Goal: Book appointment/travel/reservation

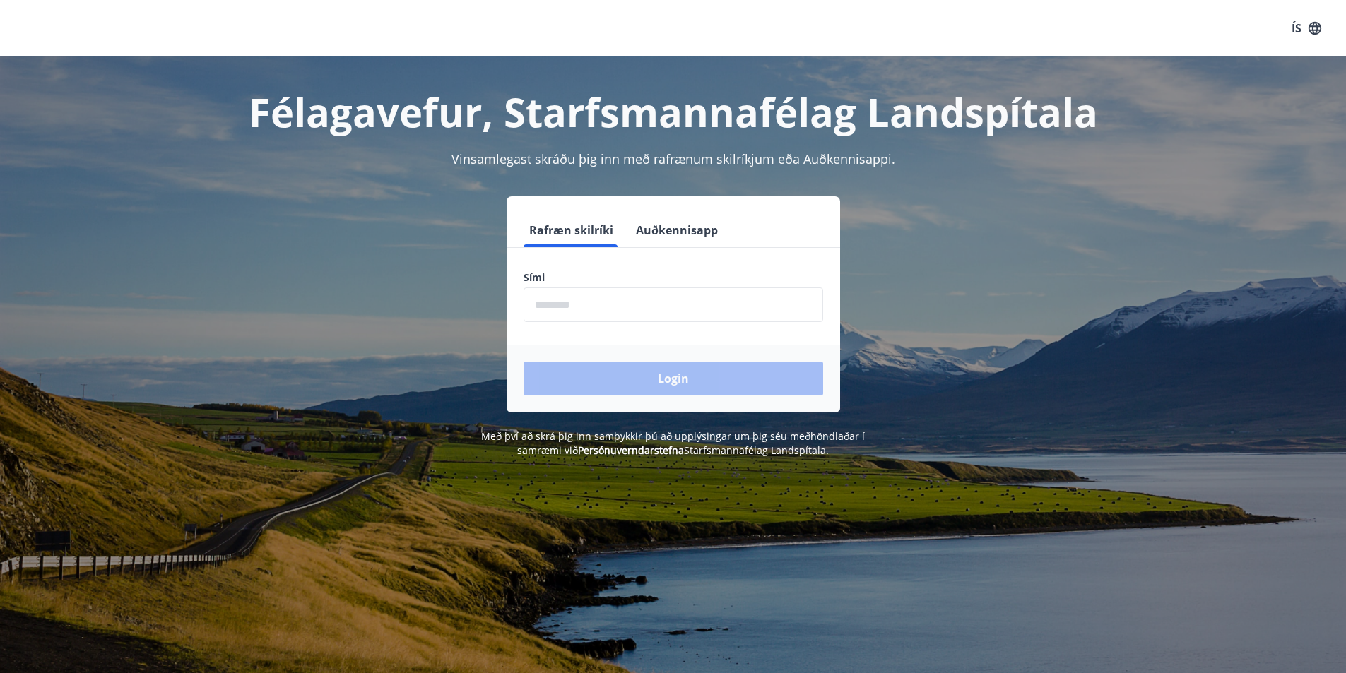
click at [548, 305] on input "phone" at bounding box center [674, 305] width 300 height 35
type input "********"
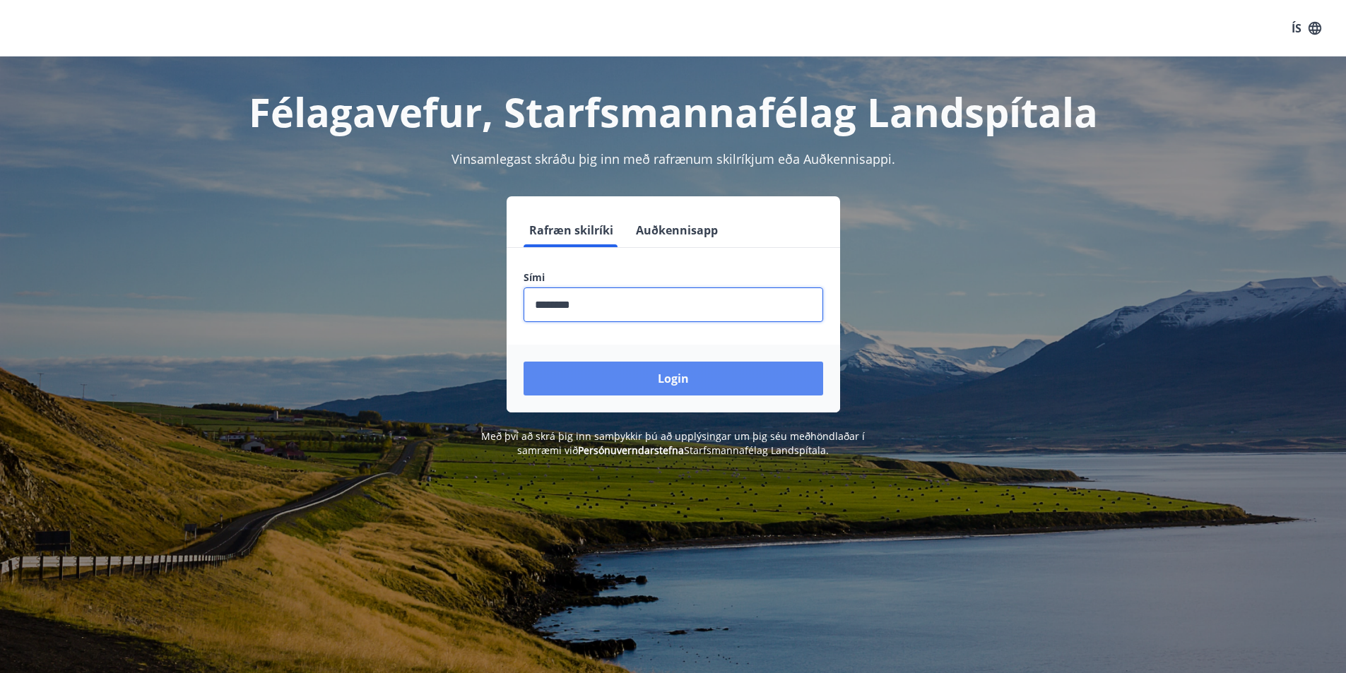
click at [639, 384] on button "Login" at bounding box center [674, 379] width 300 height 34
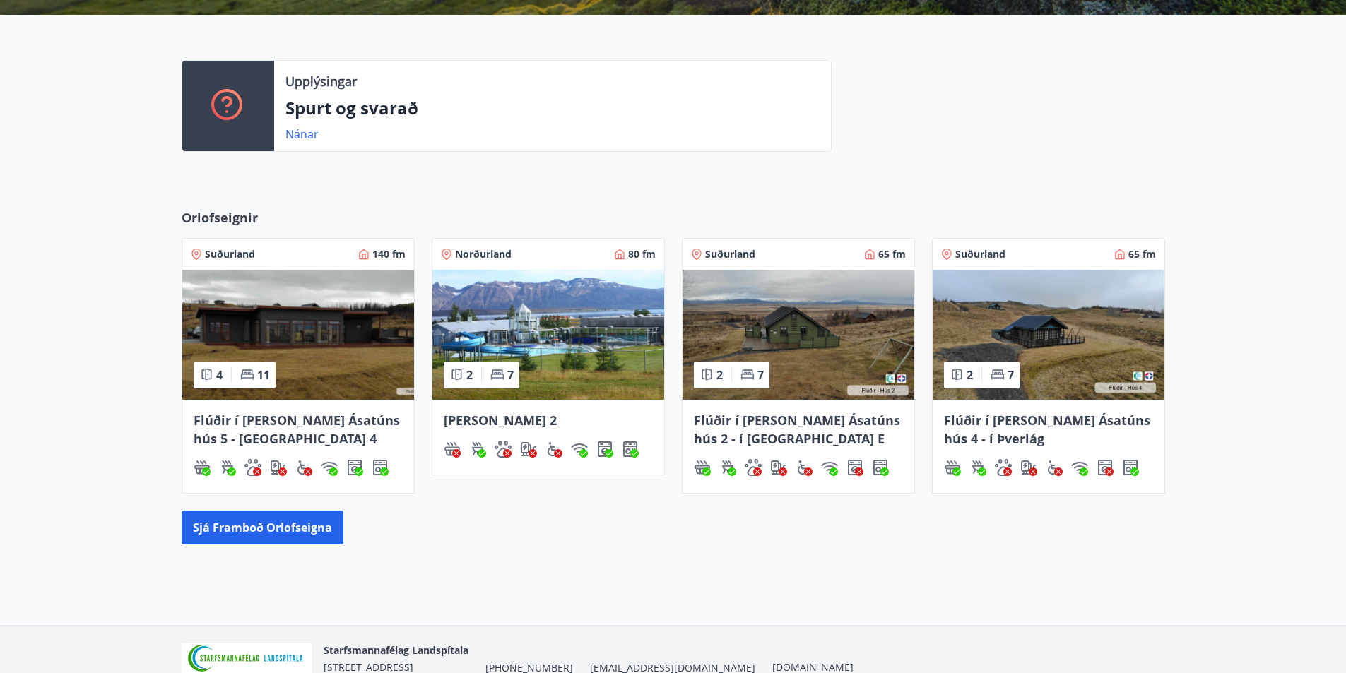
scroll to position [353, 0]
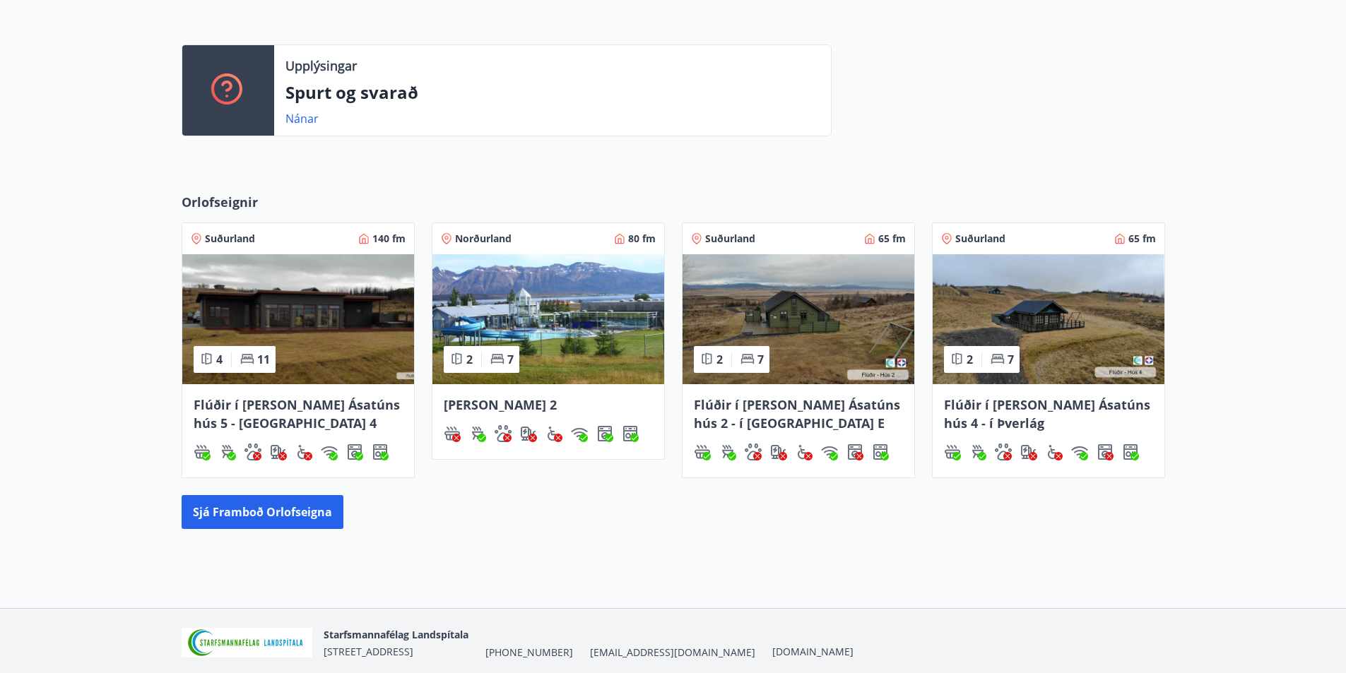
click at [213, 413] on div "Flúðir í landi Ásatúns hús 5 - Móadalur 4" at bounding box center [298, 414] width 209 height 37
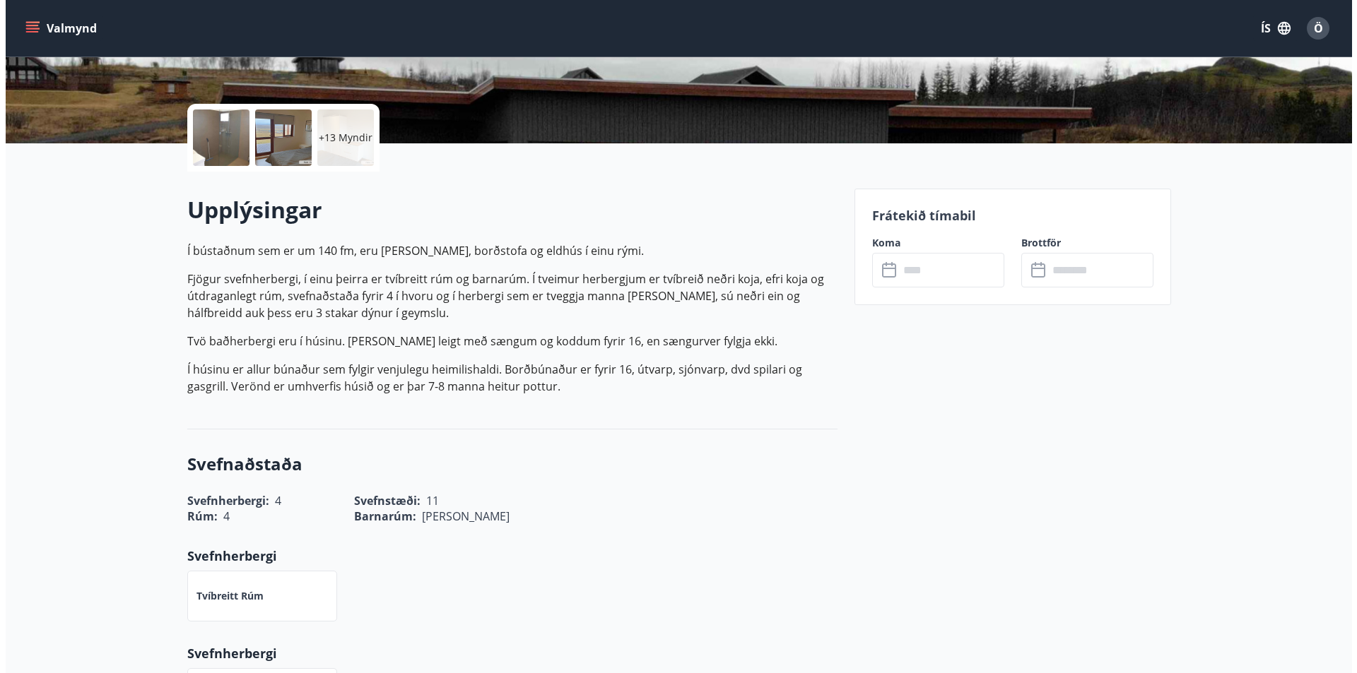
scroll to position [283, 0]
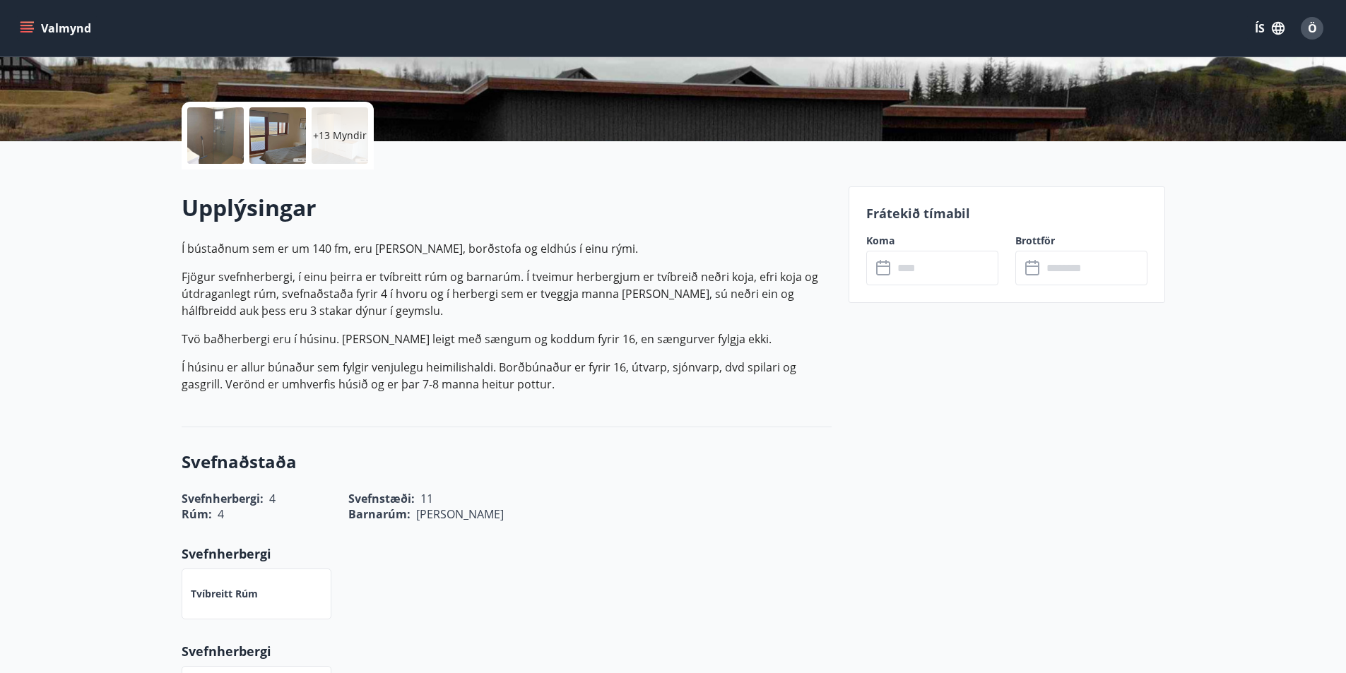
click at [347, 136] on p "+13 Myndir" at bounding box center [340, 136] width 54 height 14
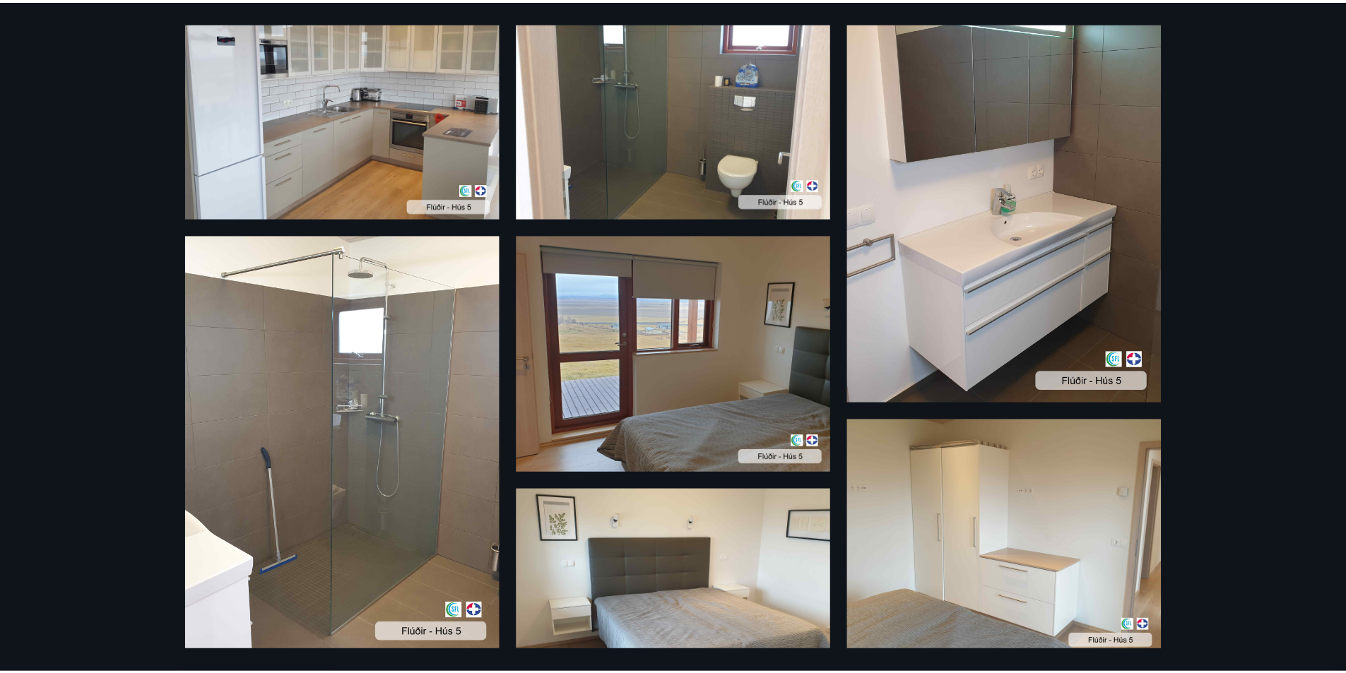
scroll to position [0, 0]
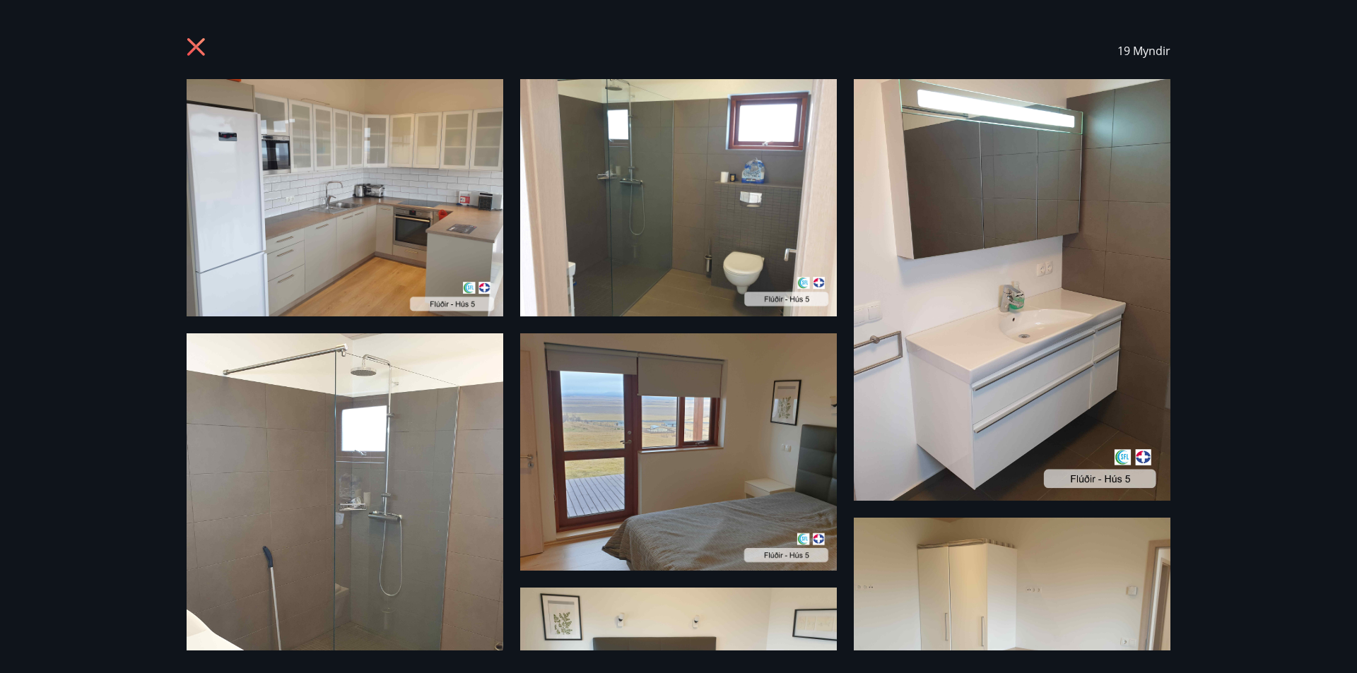
click at [195, 52] on icon at bounding box center [198, 48] width 23 height 23
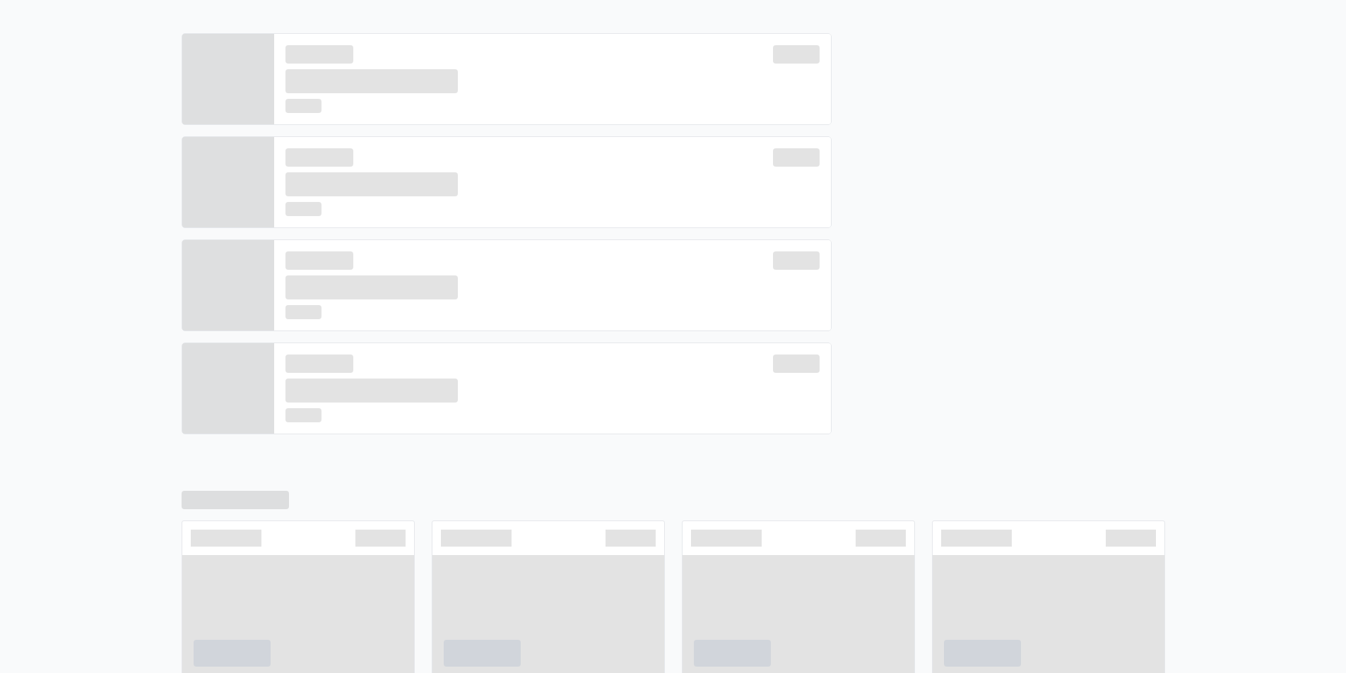
scroll to position [365, 0]
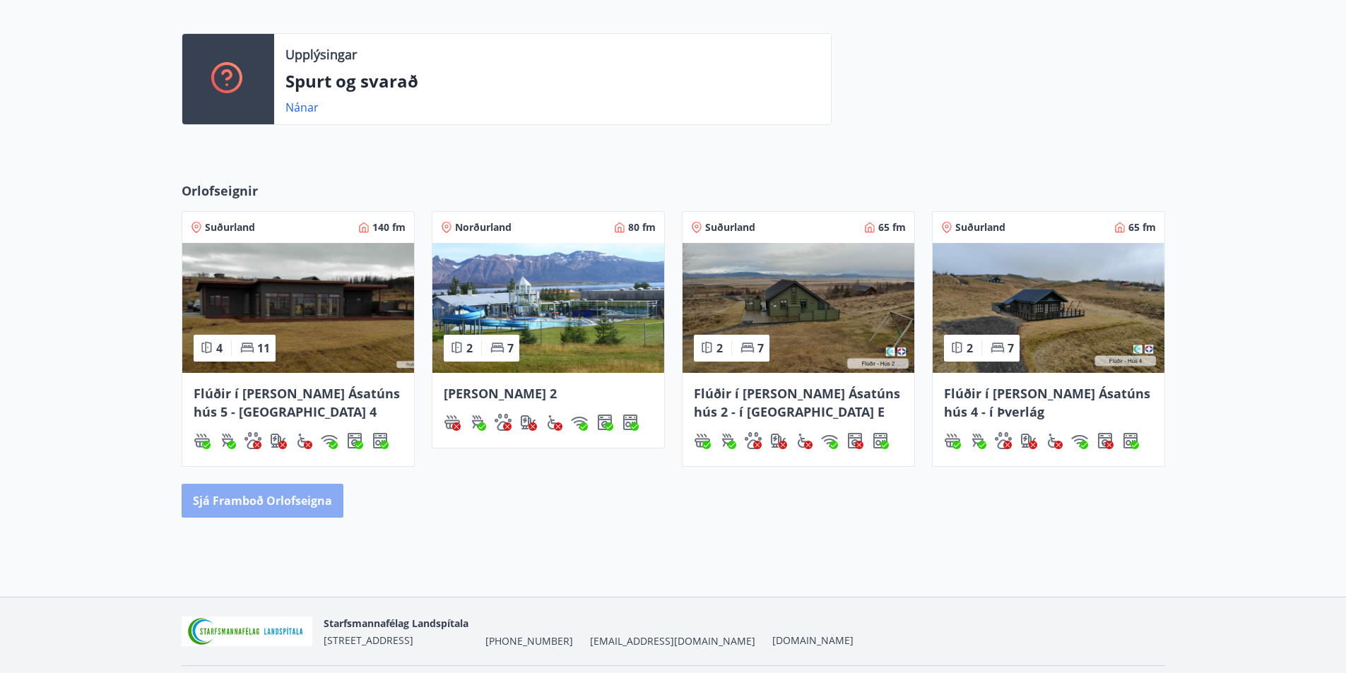
click at [273, 500] on button "Sjá framboð orlofseigna" at bounding box center [263, 501] width 162 height 34
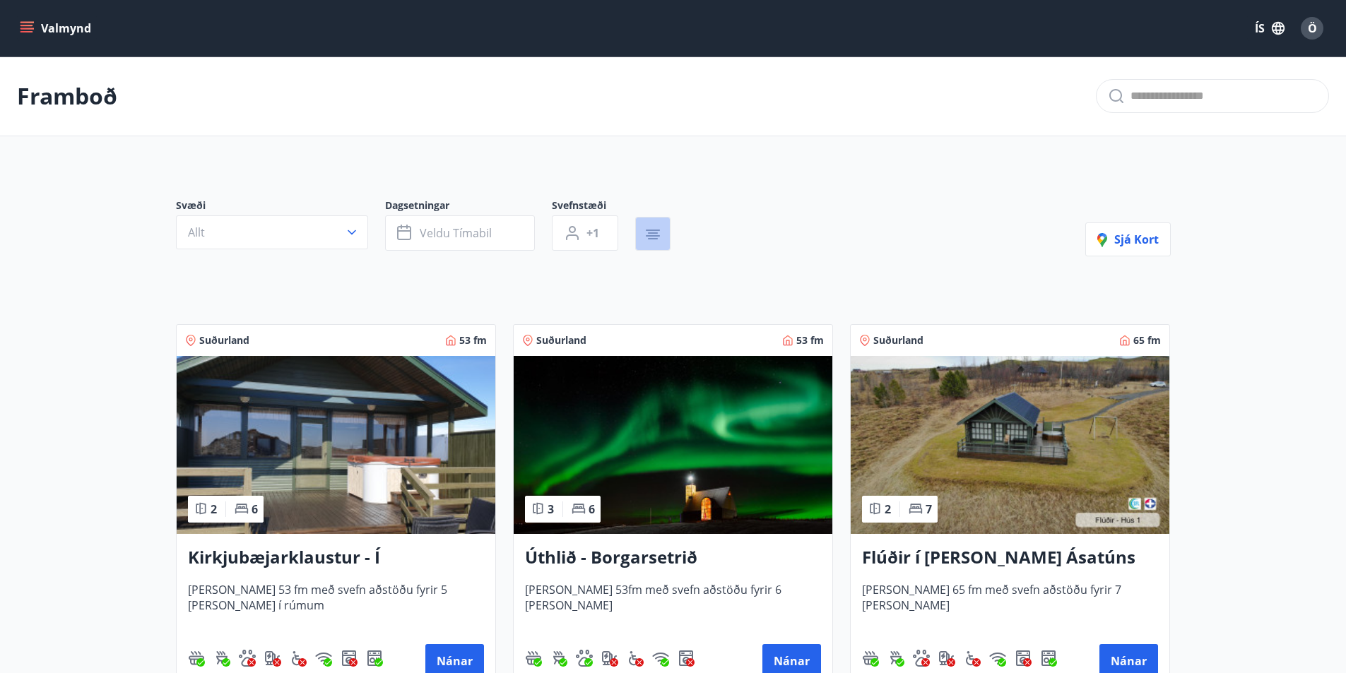
click at [649, 239] on icon "button" at bounding box center [653, 238] width 10 height 1
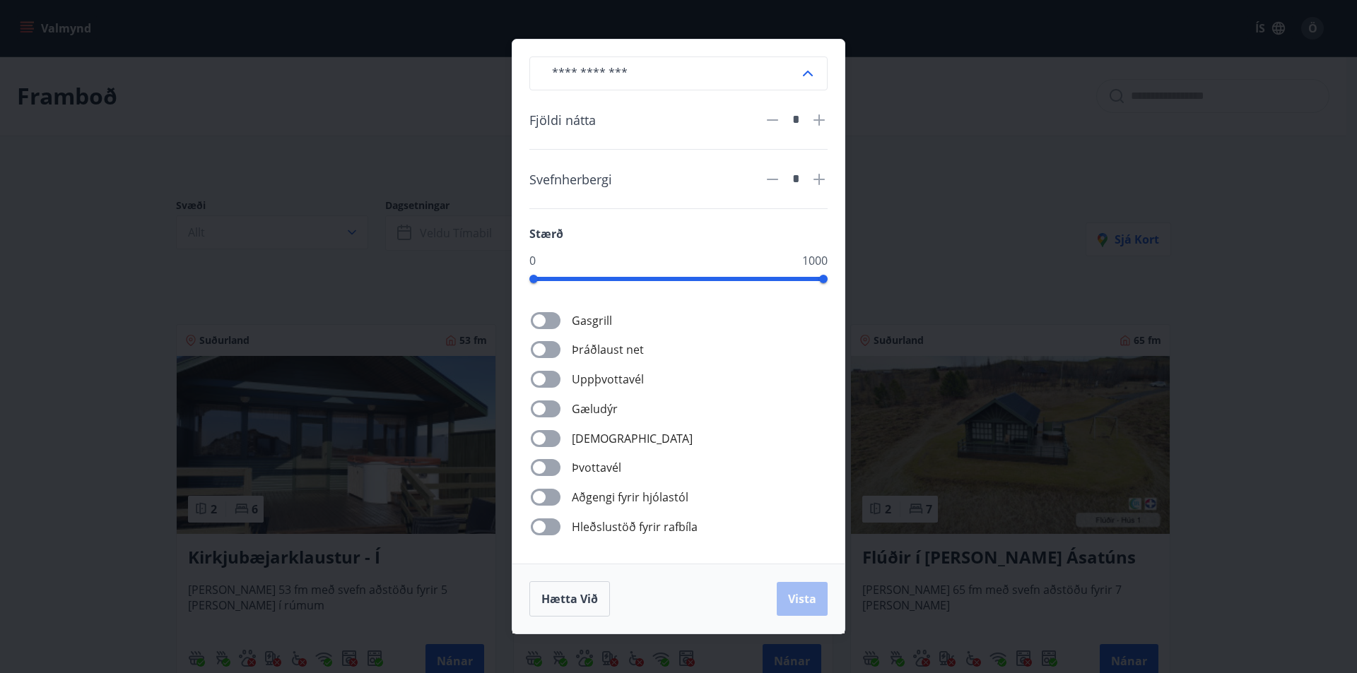
click at [102, 260] on div "​ Fjöldi nátta * Svefnherbergi * Stærð 0 1000 Gasgrill Þráðlaust net Uppþvottav…" at bounding box center [678, 336] width 1357 height 673
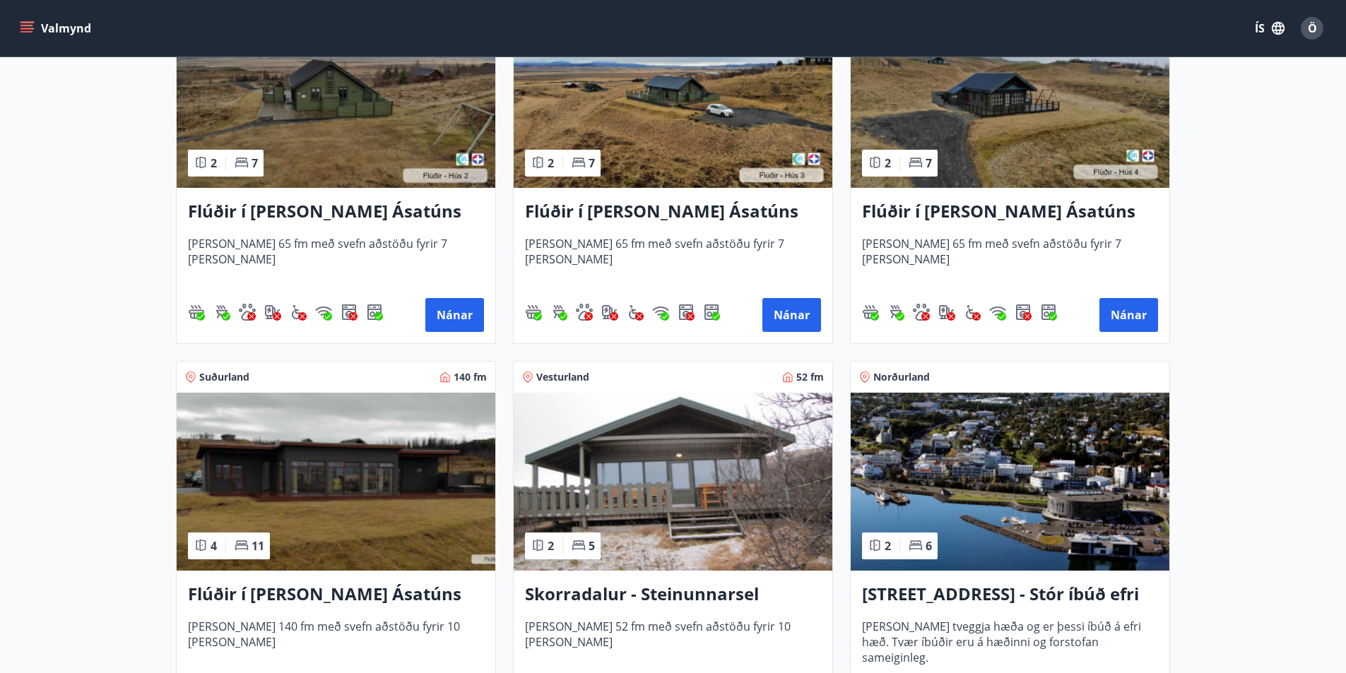
scroll to position [989, 0]
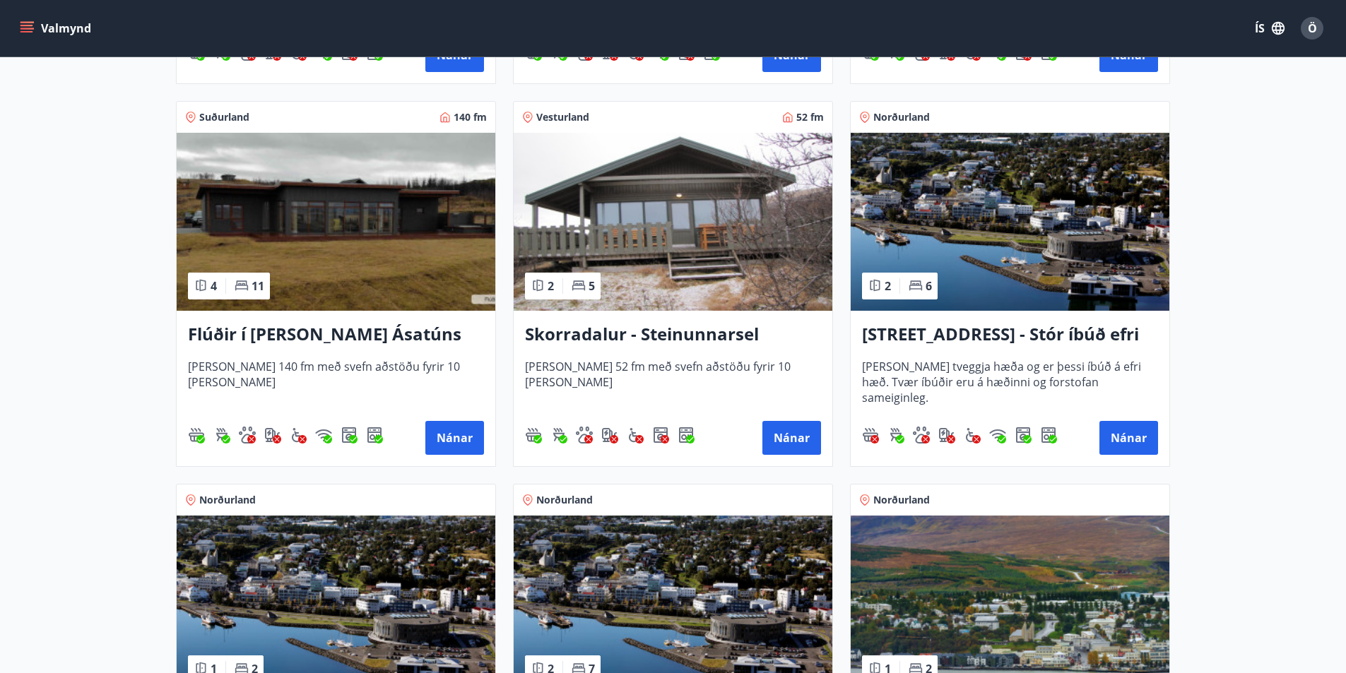
click at [688, 331] on h3 "Skorradalur - Steinunnarsel" at bounding box center [673, 334] width 296 height 25
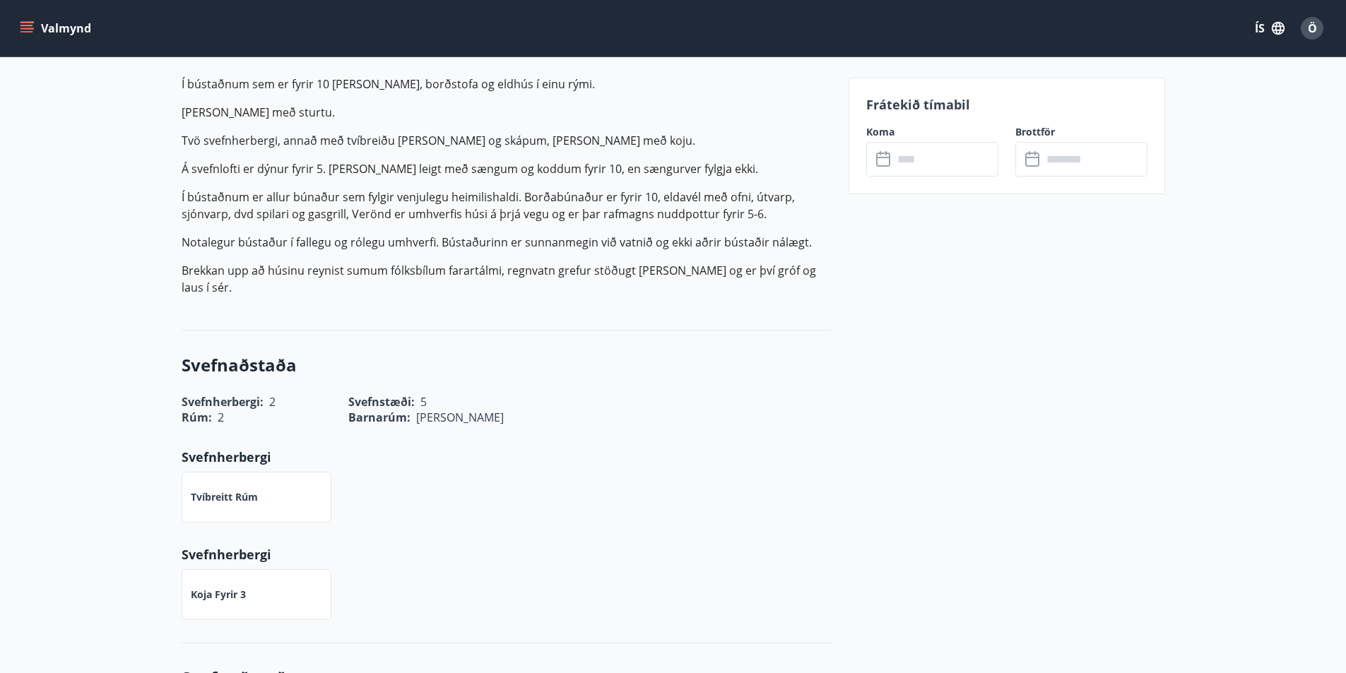
scroll to position [141, 0]
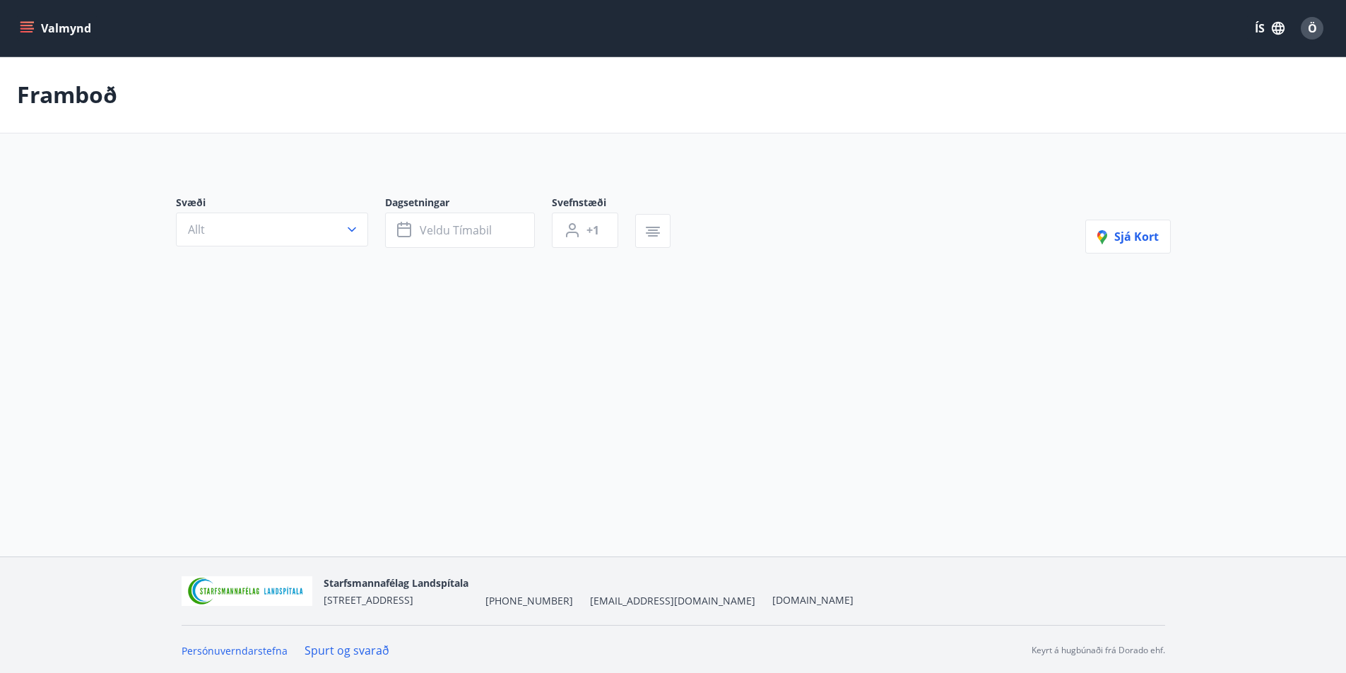
click at [26, 30] on icon "menu" at bounding box center [27, 28] width 14 height 14
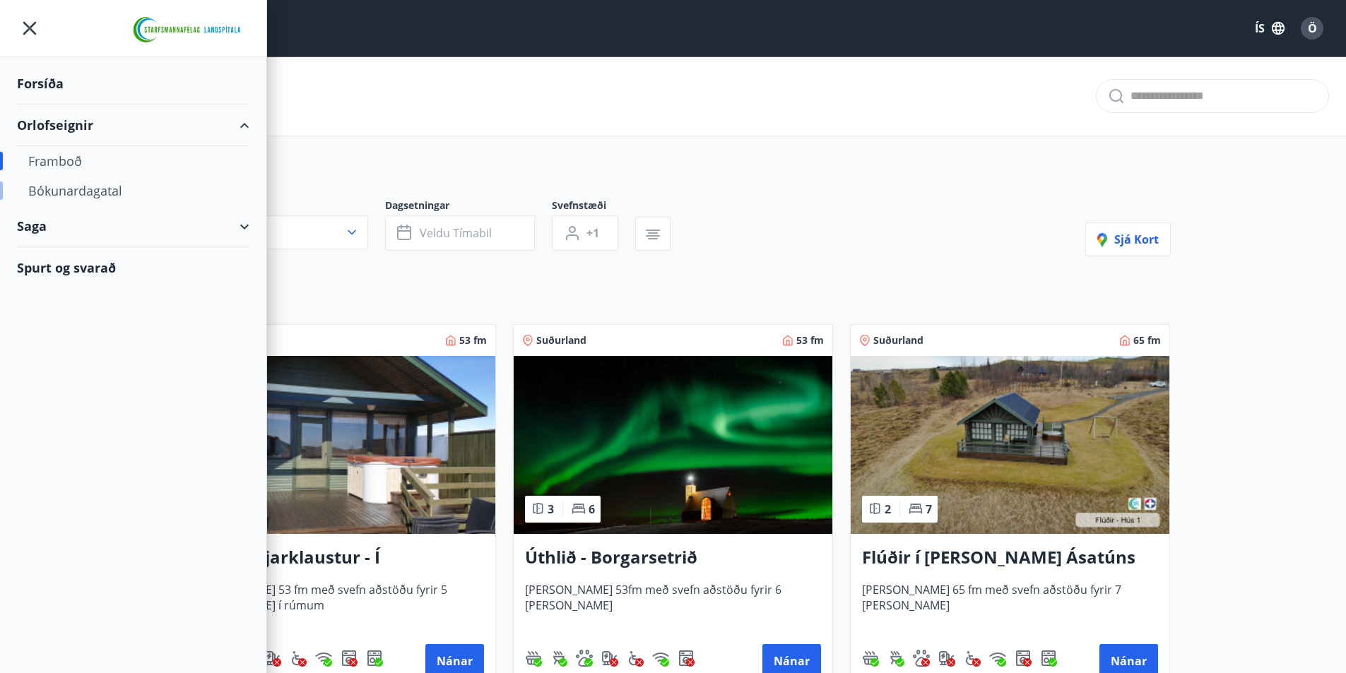
click at [74, 189] on div "Bókunardagatal" at bounding box center [133, 191] width 210 height 30
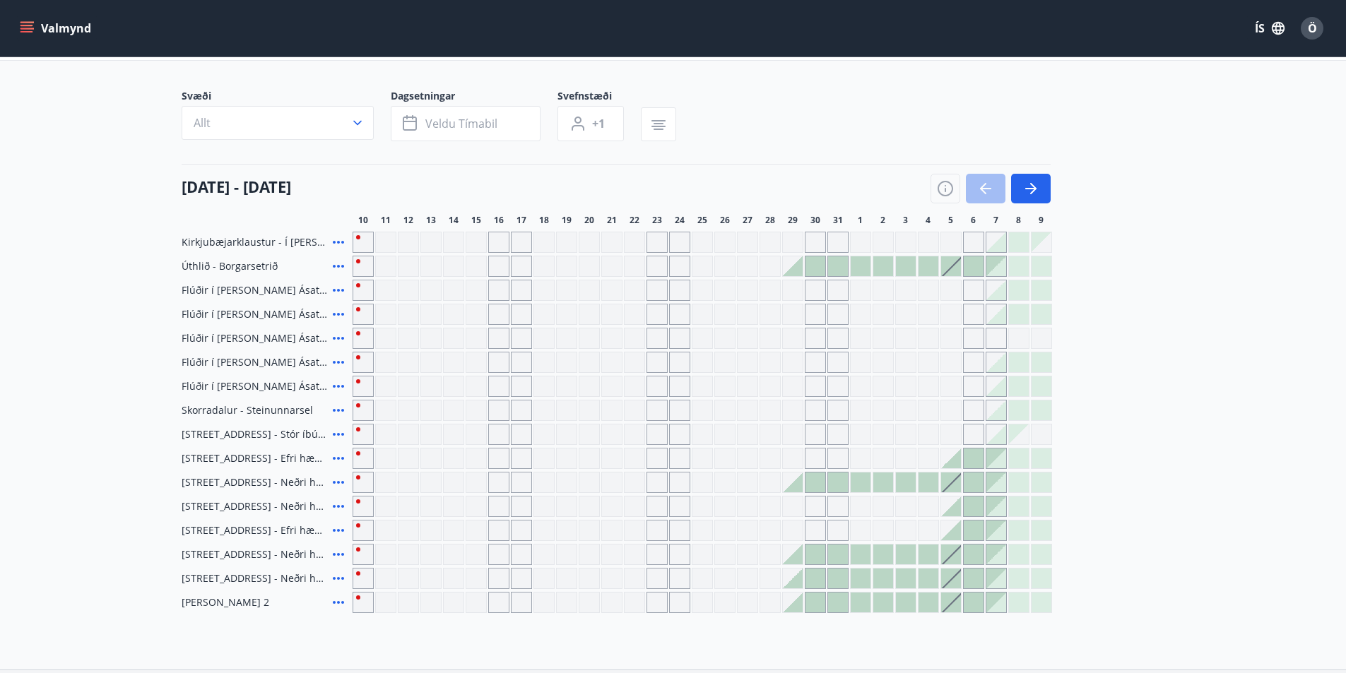
scroll to position [49, 0]
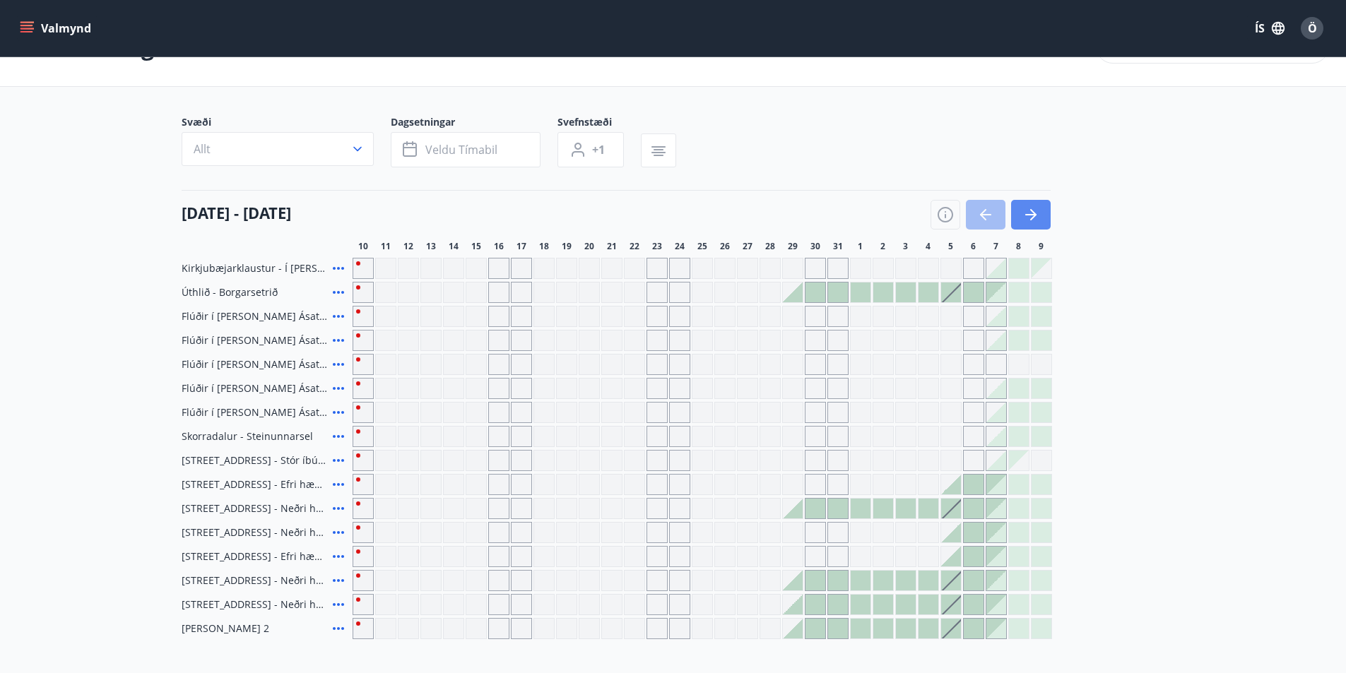
click at [1029, 211] on icon "button" at bounding box center [1030, 214] width 17 height 17
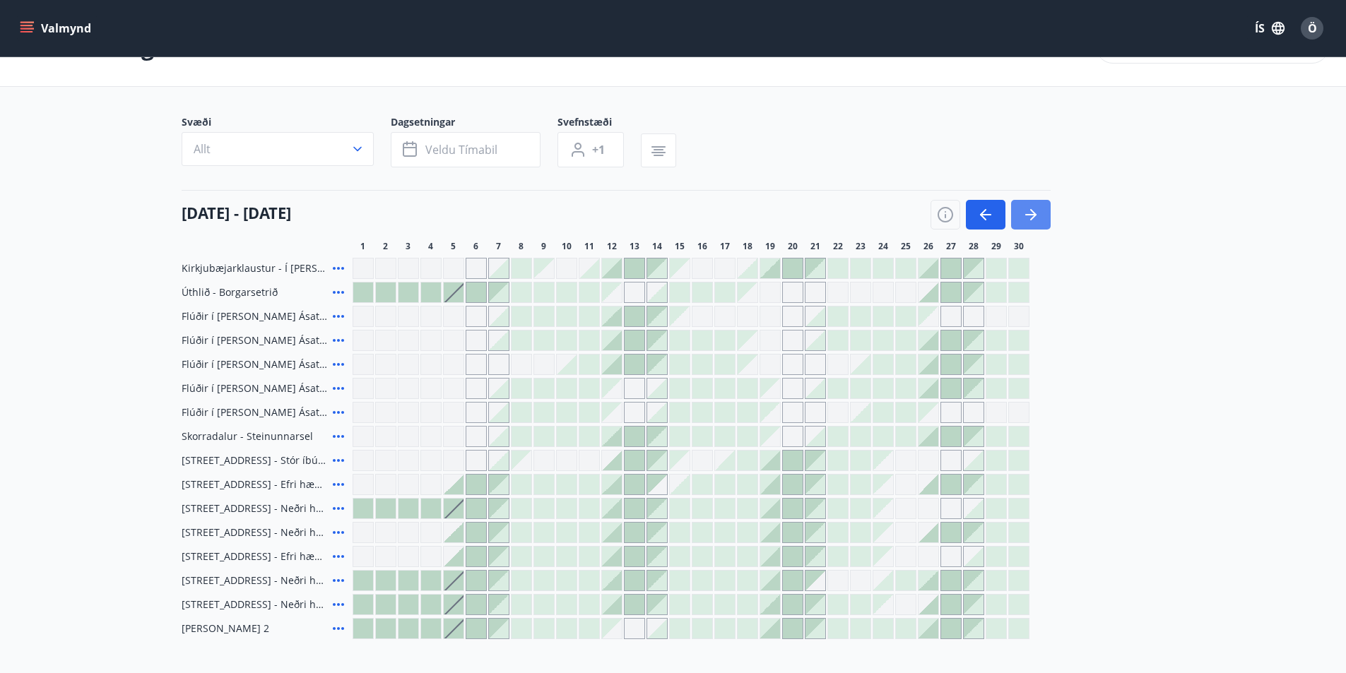
click at [1032, 217] on icon "button" at bounding box center [1030, 214] width 17 height 17
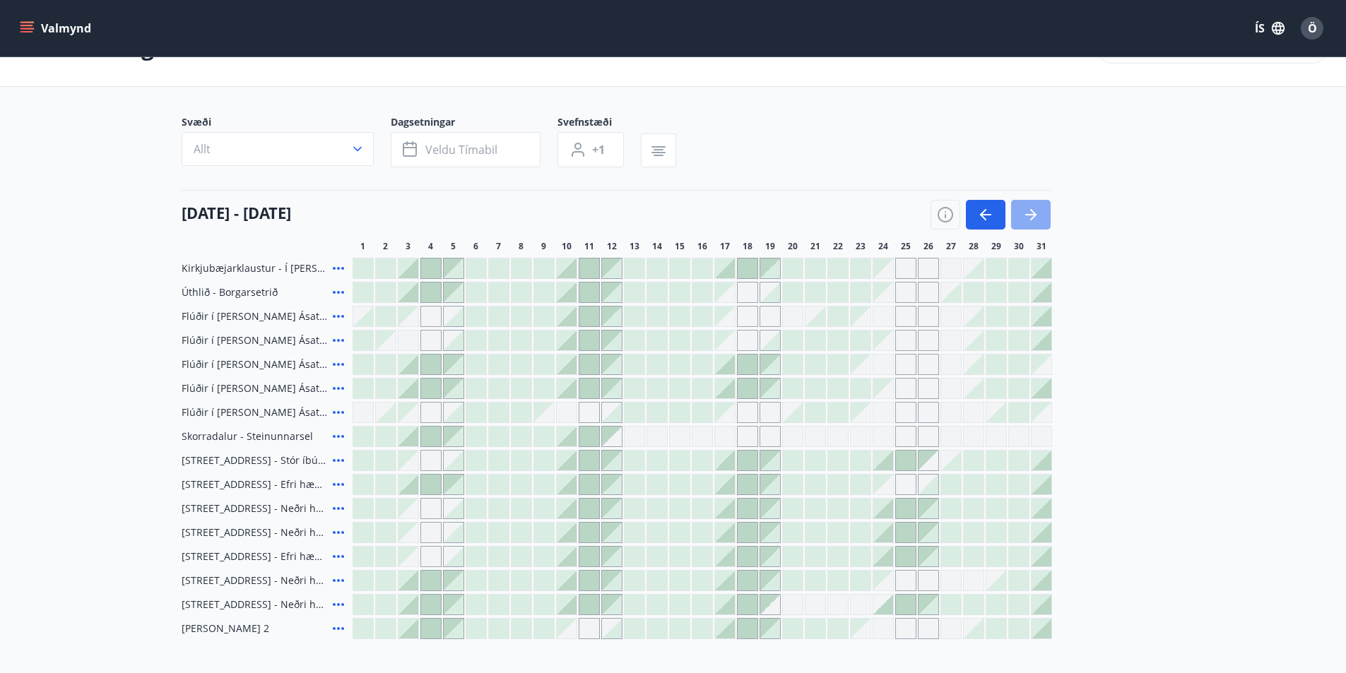
click at [1032, 217] on icon "button" at bounding box center [1030, 214] width 17 height 17
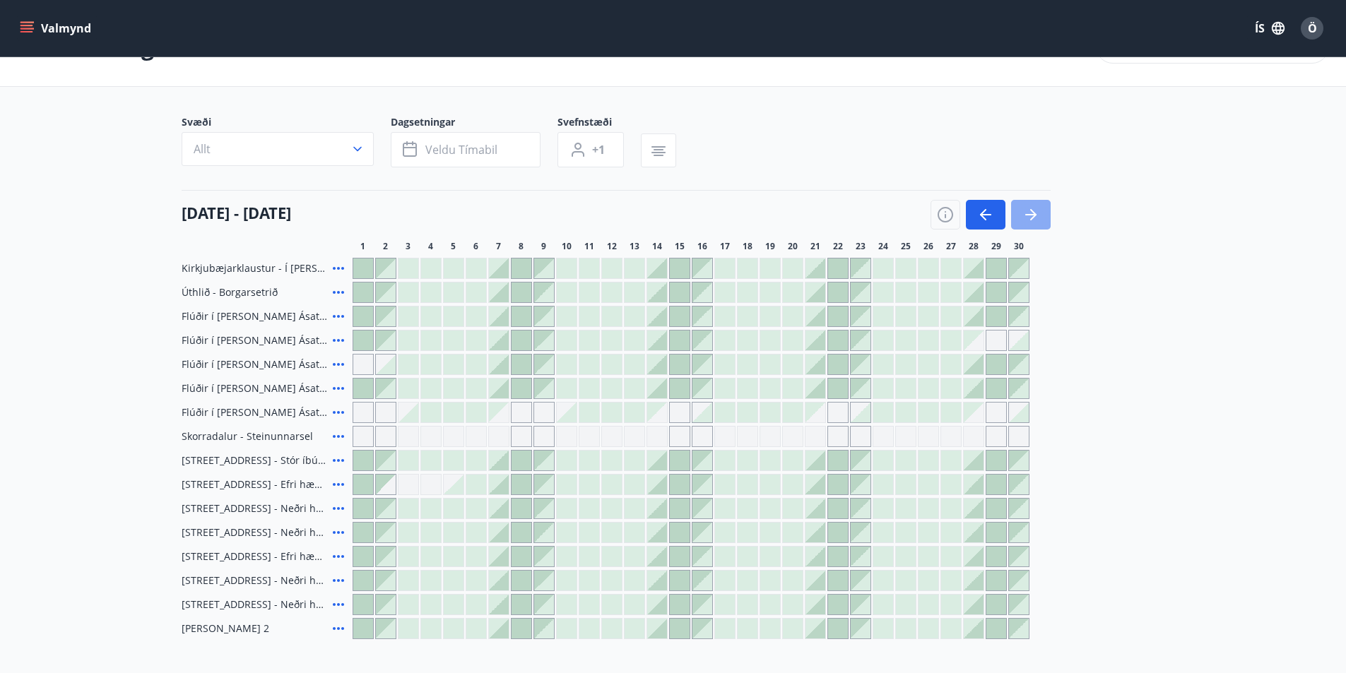
click at [1032, 217] on icon "button" at bounding box center [1030, 214] width 17 height 17
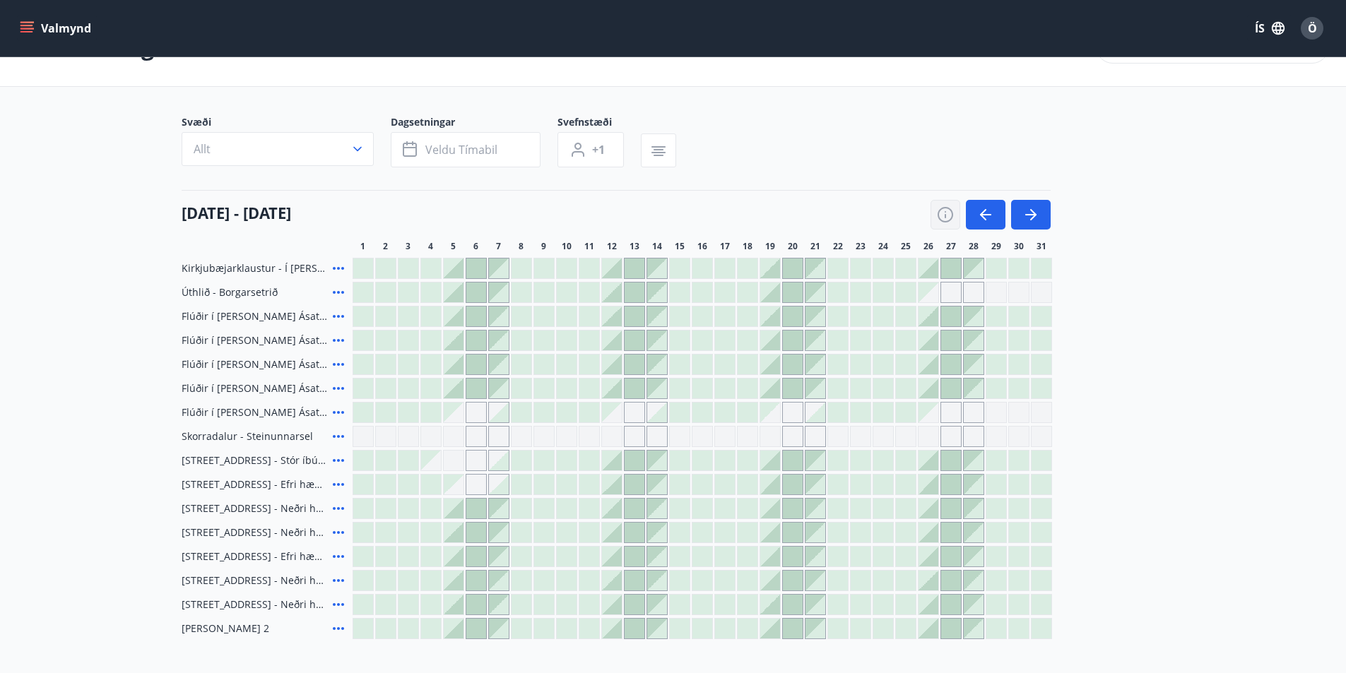
click at [945, 223] on icon "button" at bounding box center [945, 214] width 17 height 17
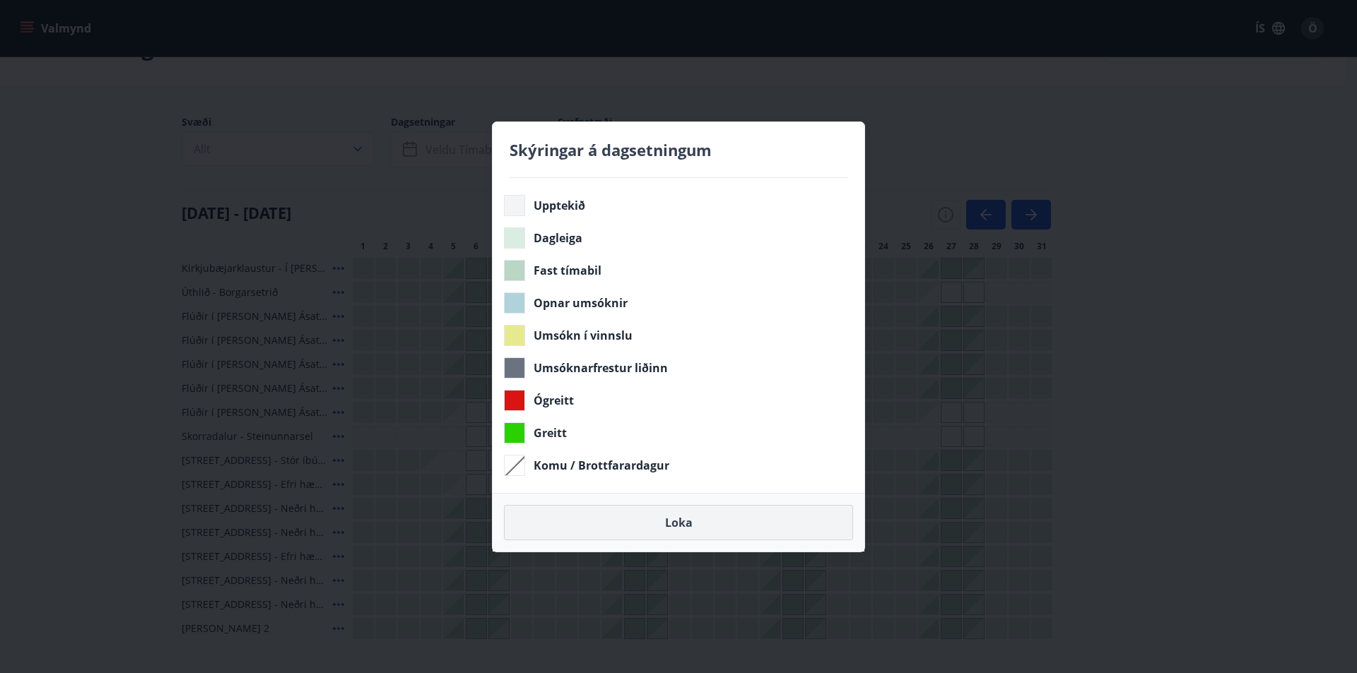
click at [747, 528] on button "Loka" at bounding box center [678, 522] width 349 height 35
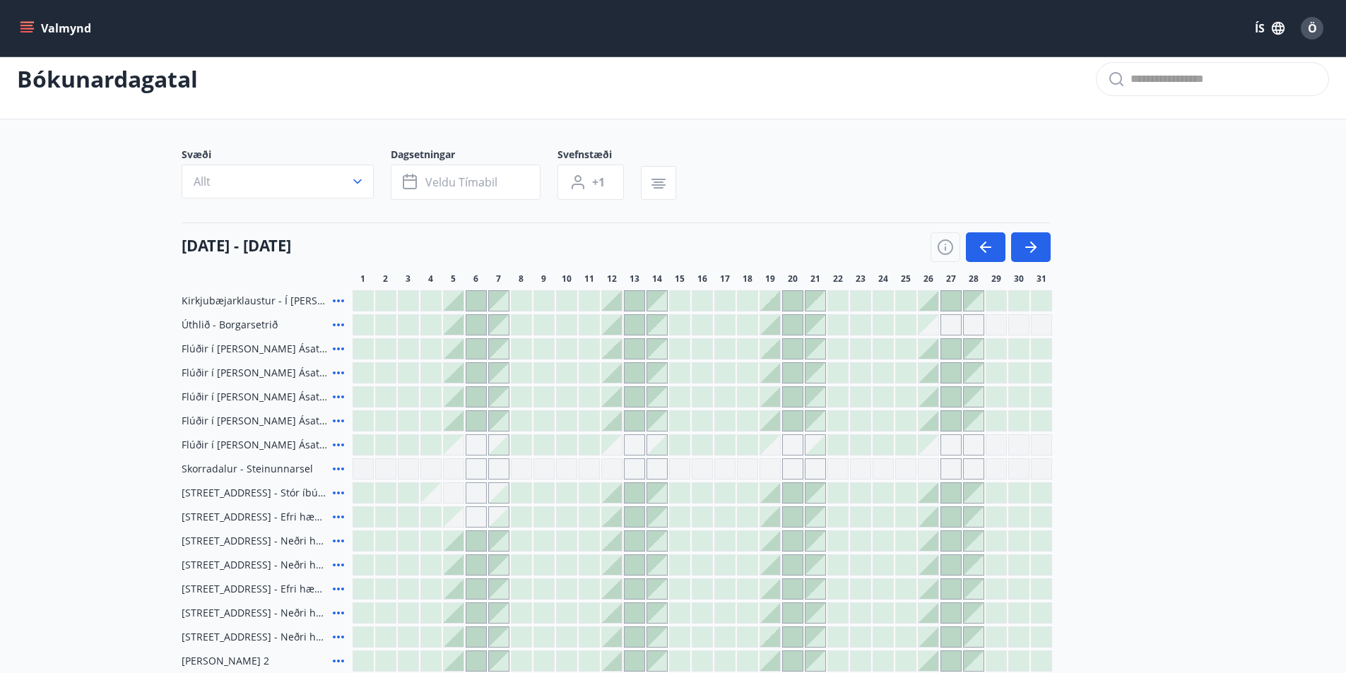
scroll to position [0, 0]
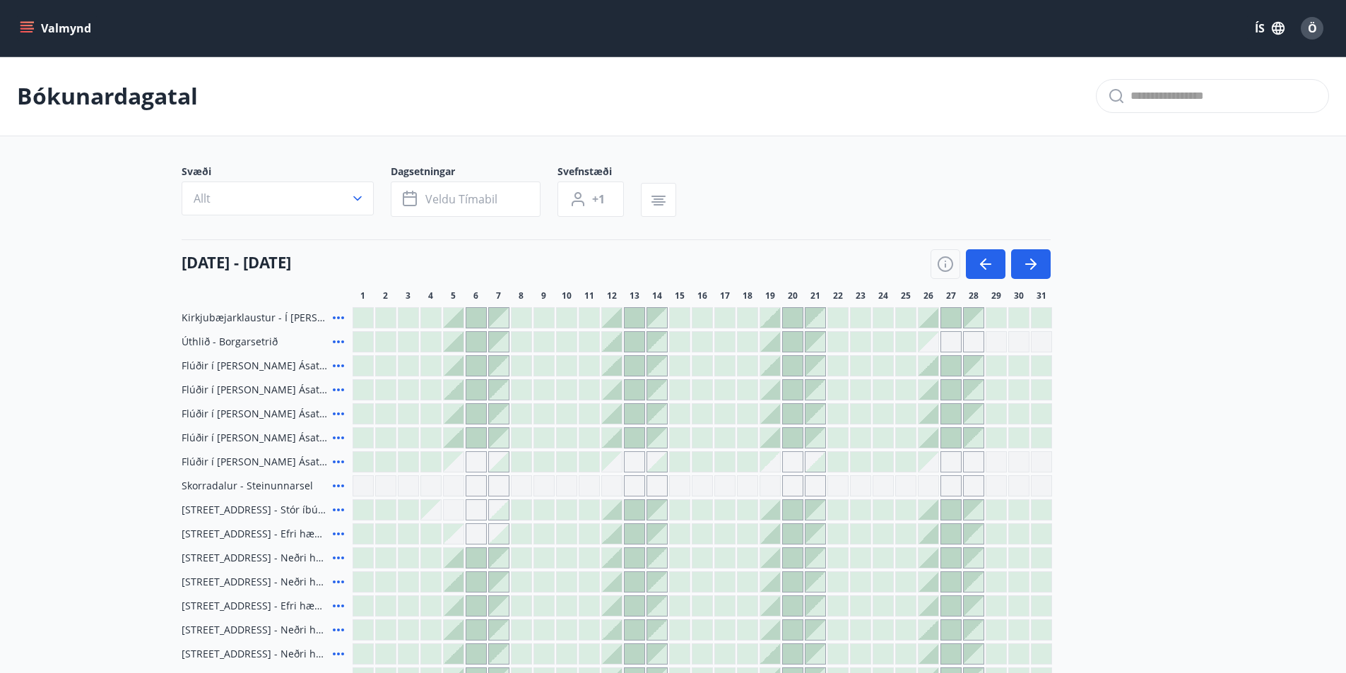
click at [894, 118] on div "Bókunardagatal" at bounding box center [673, 97] width 1346 height 80
